Goal: Obtain resource: Download file/media

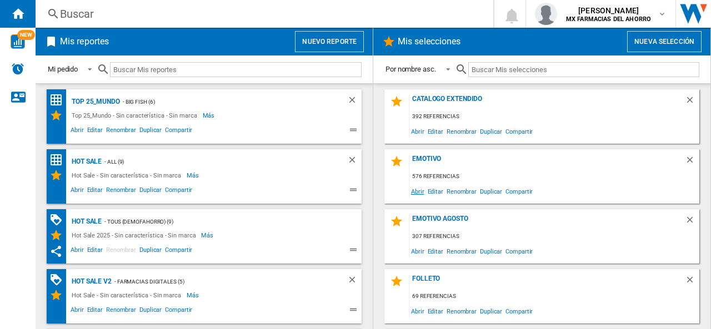
click at [418, 193] on span "Abrir" at bounding box center [417, 191] width 17 height 15
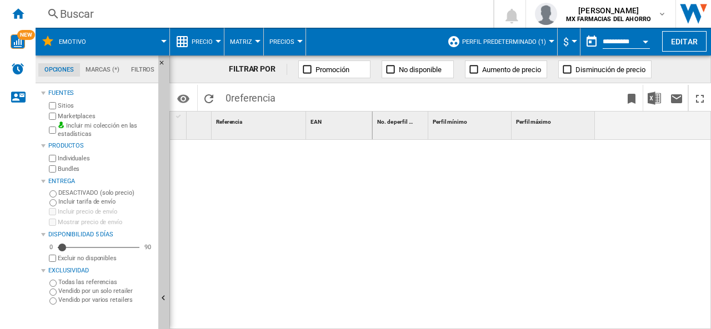
click at [518, 39] on span "Perfil predeterminado (1)" at bounding box center [504, 41] width 84 height 7
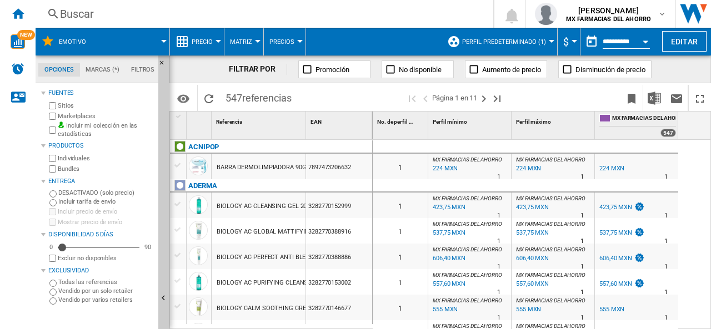
click at [490, 41] on span "Perfil predeterminado (1)" at bounding box center [504, 41] width 84 height 7
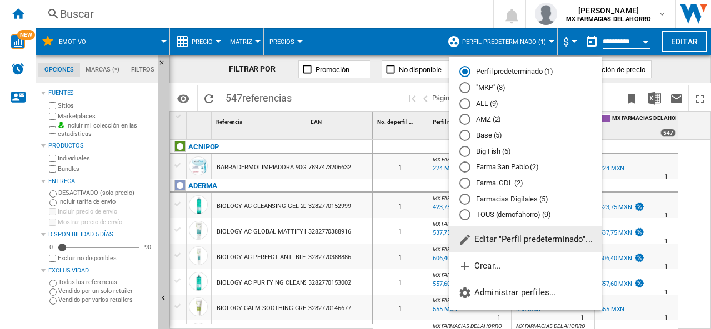
click at [465, 120] on div "AMZ (2)" at bounding box center [464, 119] width 11 height 11
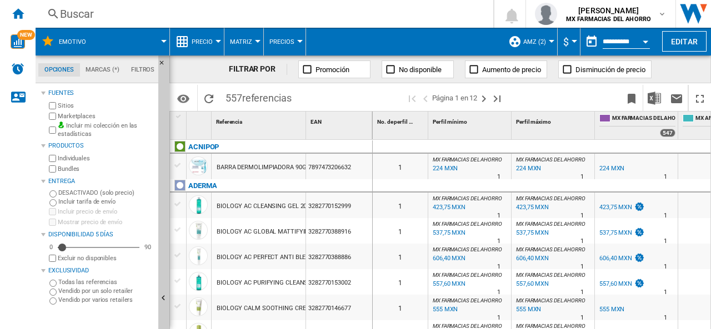
click at [529, 42] on span "AMZ (2)" at bounding box center [534, 41] width 23 height 7
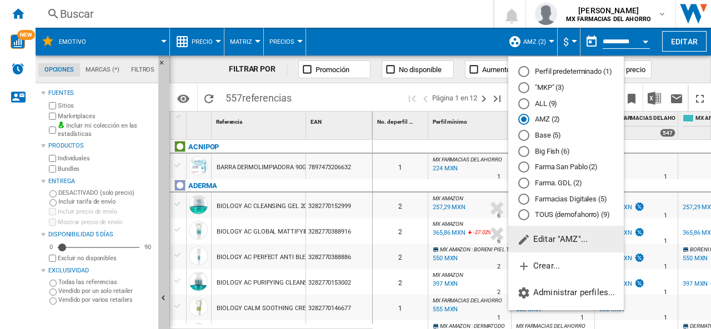
click at [523, 152] on div "Big Fish (6)" at bounding box center [523, 151] width 11 height 11
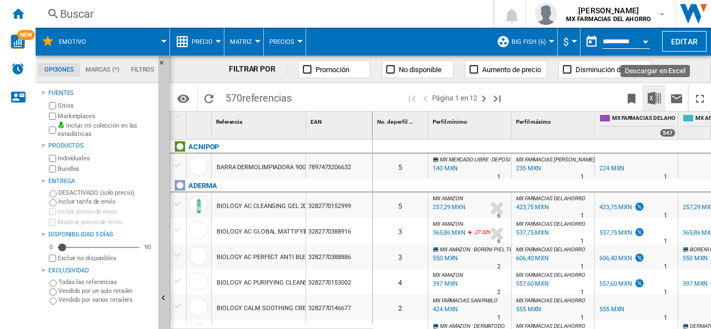
click at [655, 96] on img "Descargar en Excel" at bounding box center [653, 98] width 13 height 13
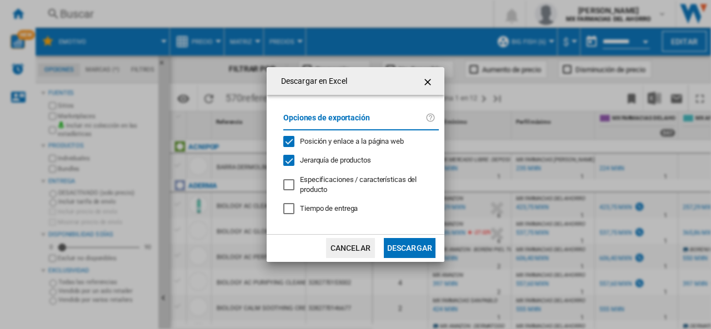
click at [414, 245] on button "Descargar" at bounding box center [410, 248] width 52 height 20
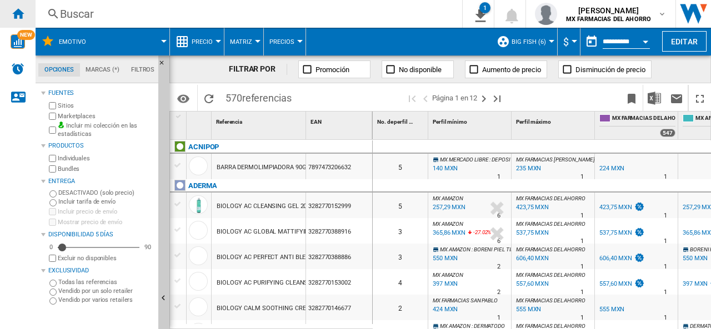
click at [26, 10] on div "Inicio" at bounding box center [18, 14] width 36 height 28
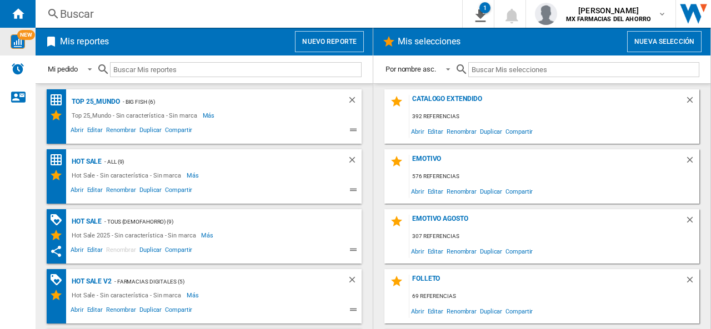
click at [27, 32] on span "NEW" at bounding box center [26, 35] width 18 height 10
